Goal: Navigation & Orientation: Understand site structure

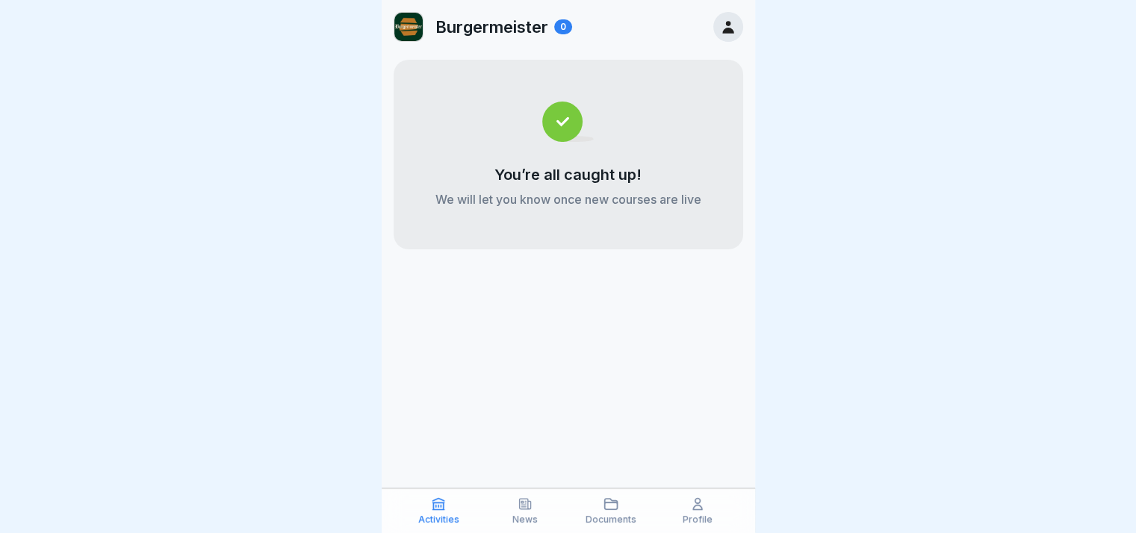
click at [520, 512] on icon at bounding box center [525, 504] width 15 height 15
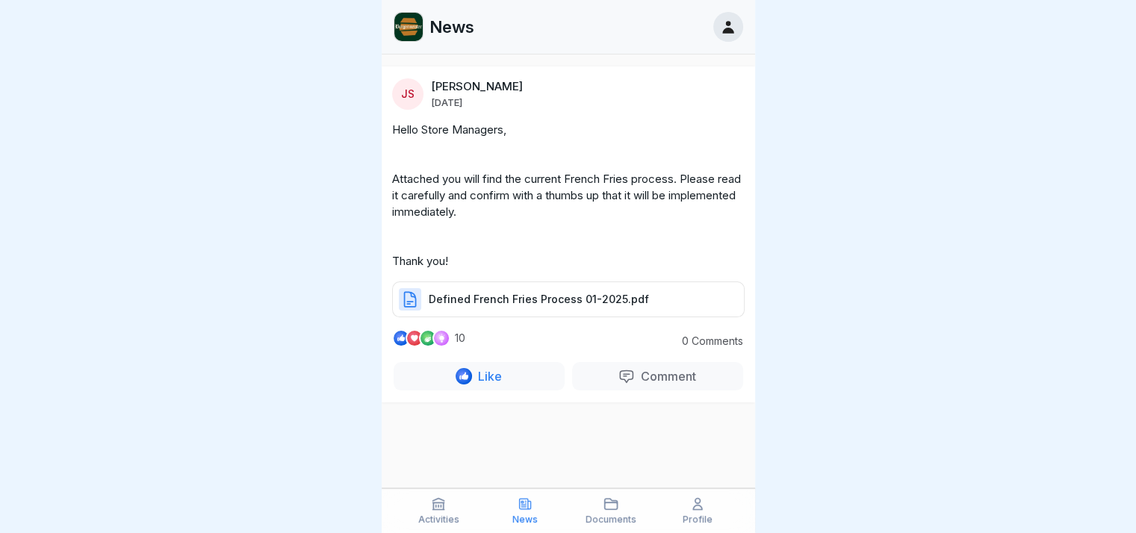
click at [622, 508] on div "Documents" at bounding box center [611, 511] width 79 height 28
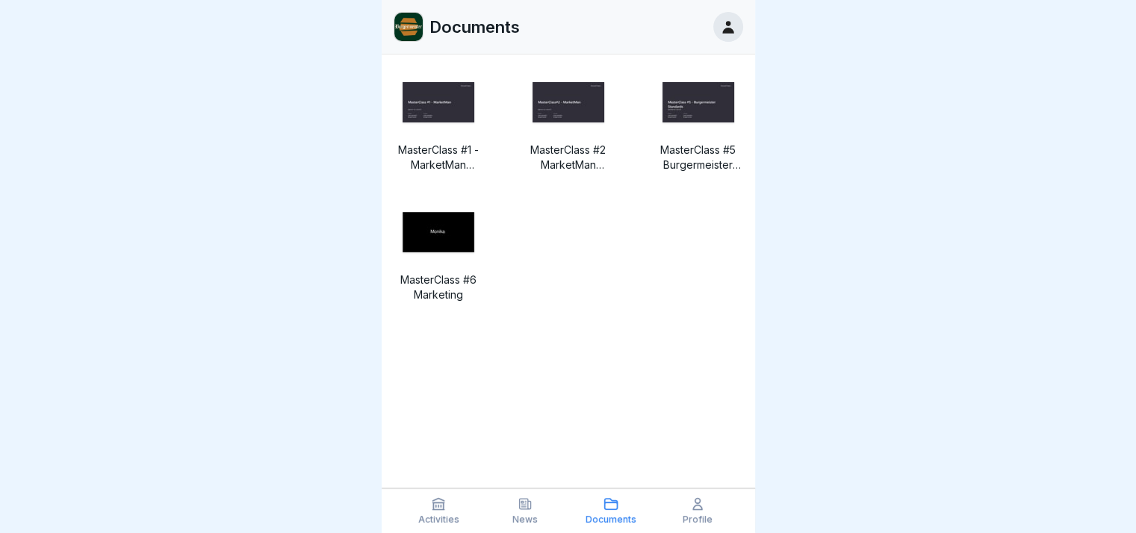
click at [715, 513] on div "Profile" at bounding box center [697, 511] width 79 height 28
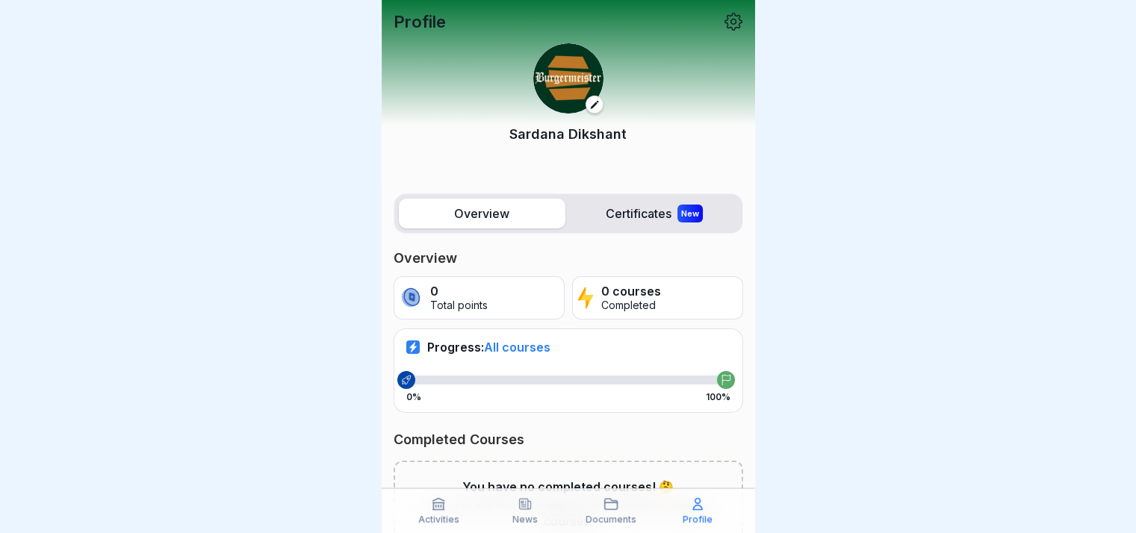
click at [620, 515] on p "Documents" at bounding box center [610, 520] width 51 height 10
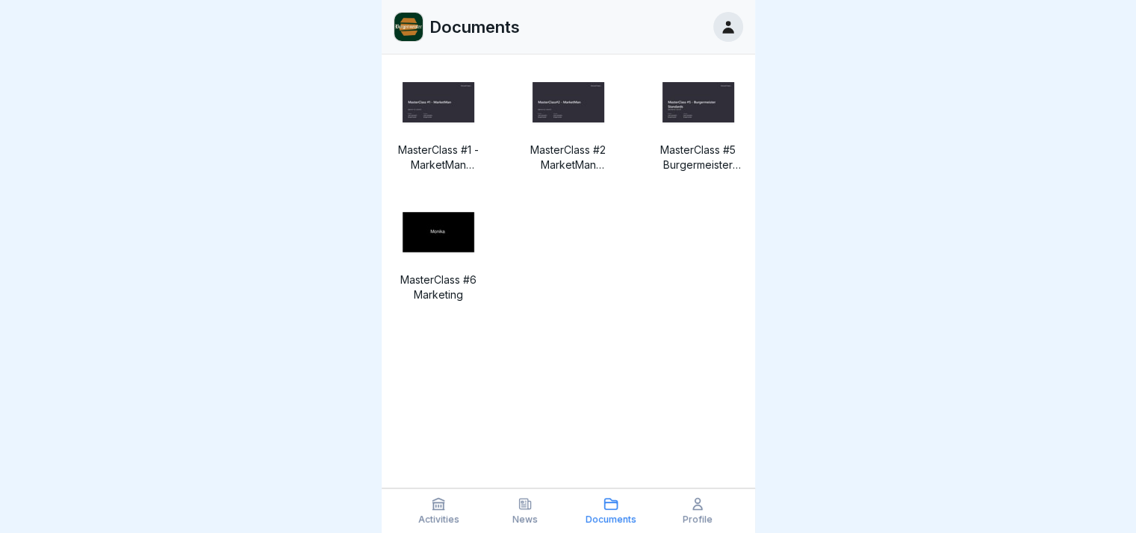
click at [529, 516] on p "News" at bounding box center [524, 520] width 25 height 10
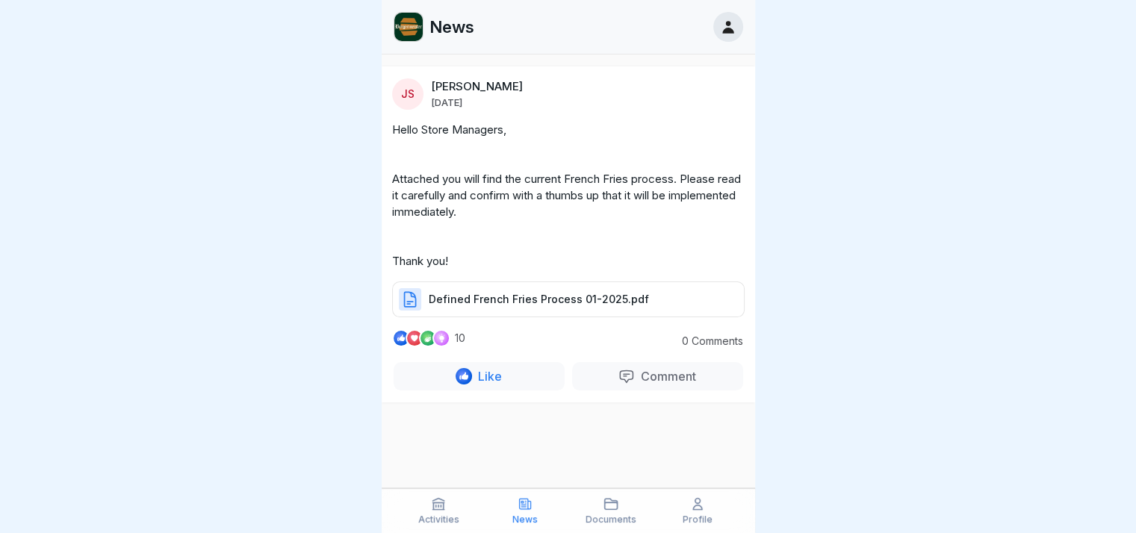
click at [426, 506] on div "Activities" at bounding box center [439, 511] width 79 height 28
